Goal: Task Accomplishment & Management: Complete application form

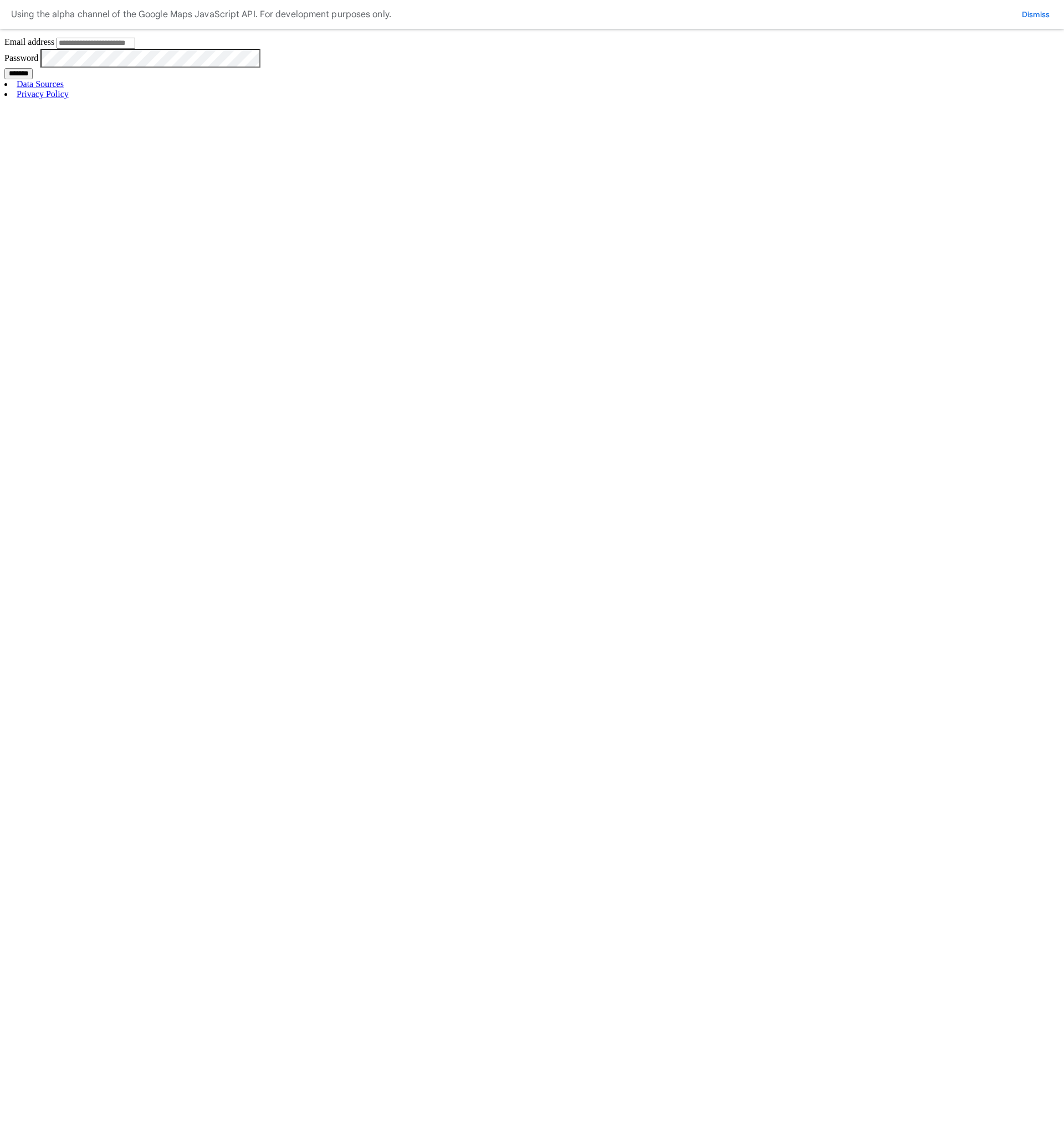
click at [467, 80] on form "Email address Password *******" at bounding box center [532, 58] width 1056 height 42
click at [135, 49] on input "Email address" at bounding box center [96, 43] width 79 height 11
click at [742, 99] on div "Sign in Email address Password ******* Data Sources Privacy Policy" at bounding box center [532, 55] width 1056 height 88
